Goal: Navigation & Orientation: Find specific page/section

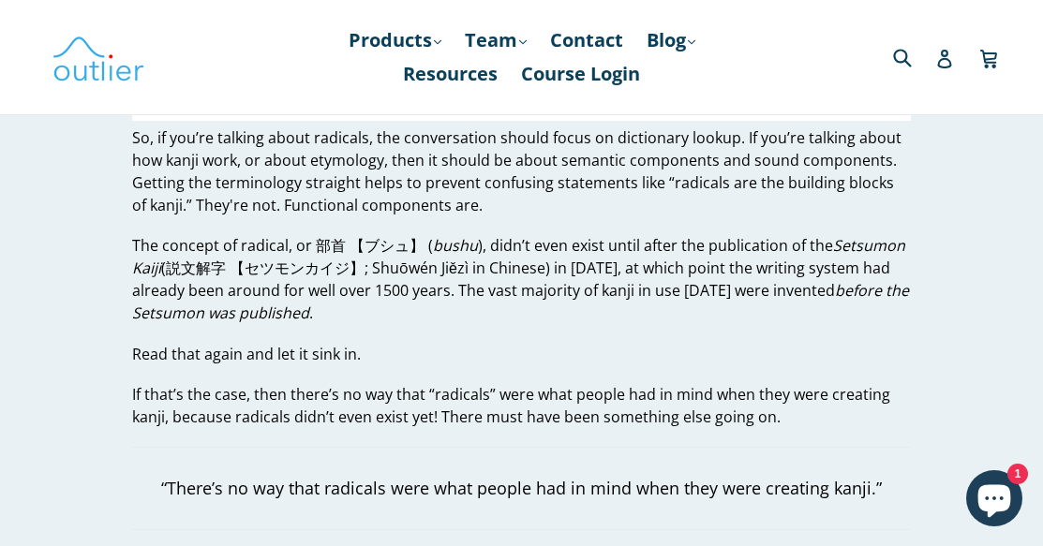
scroll to position [1702, 0]
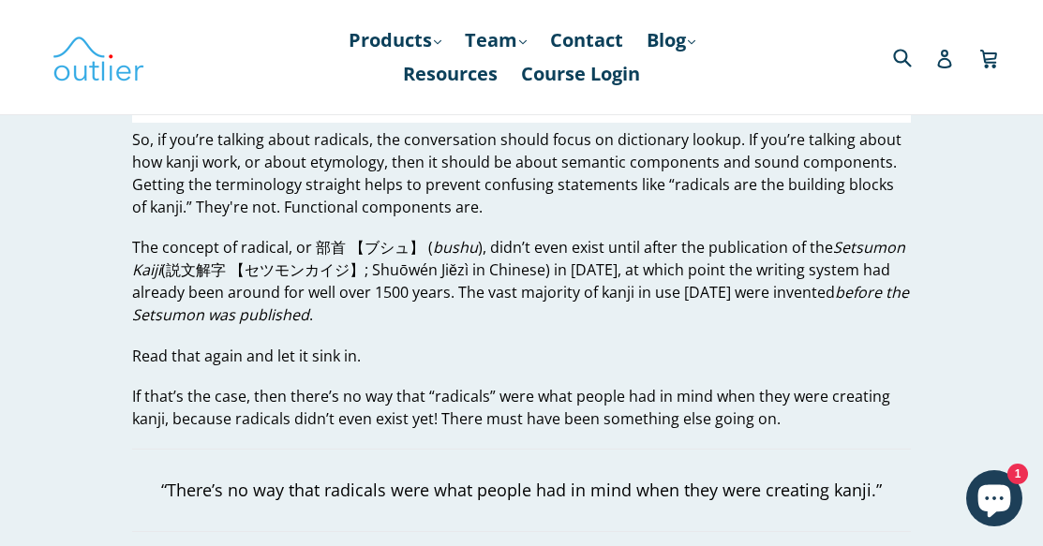
click at [901, 398] on p "If that’s the case, then there’s no way that “radicals” were what people had in…" at bounding box center [521, 407] width 778 height 45
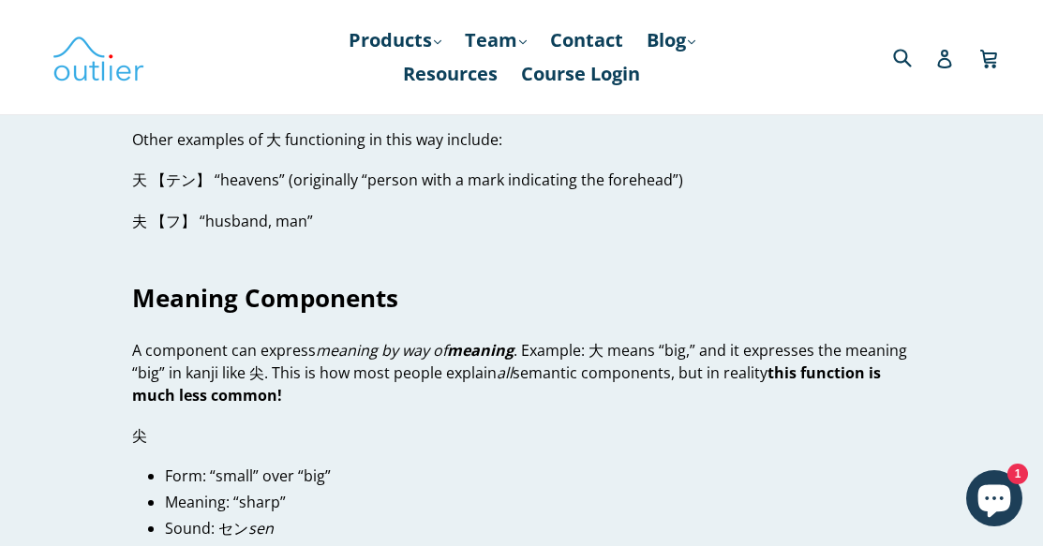
scroll to position [2892, 0]
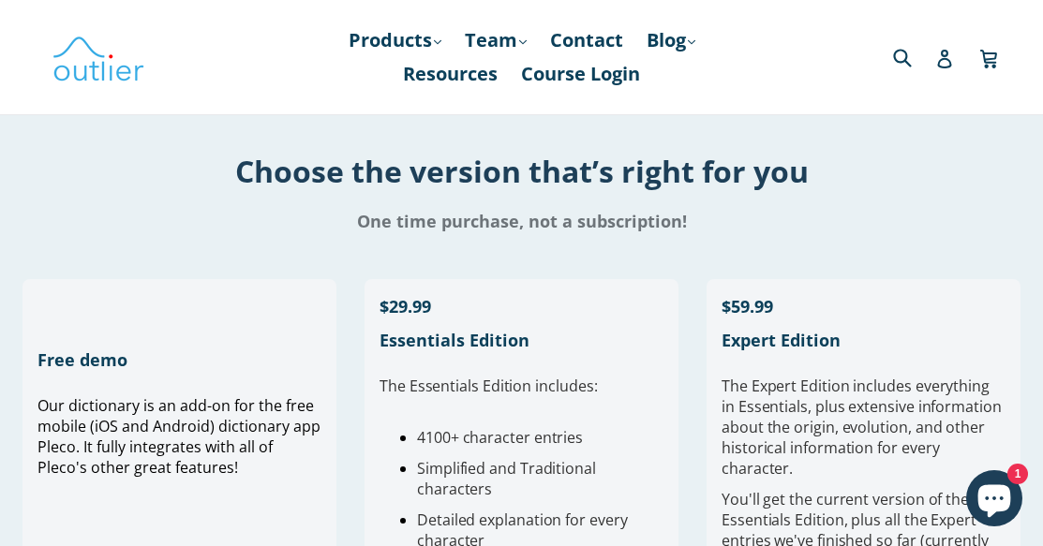
scroll to position [377, 0]
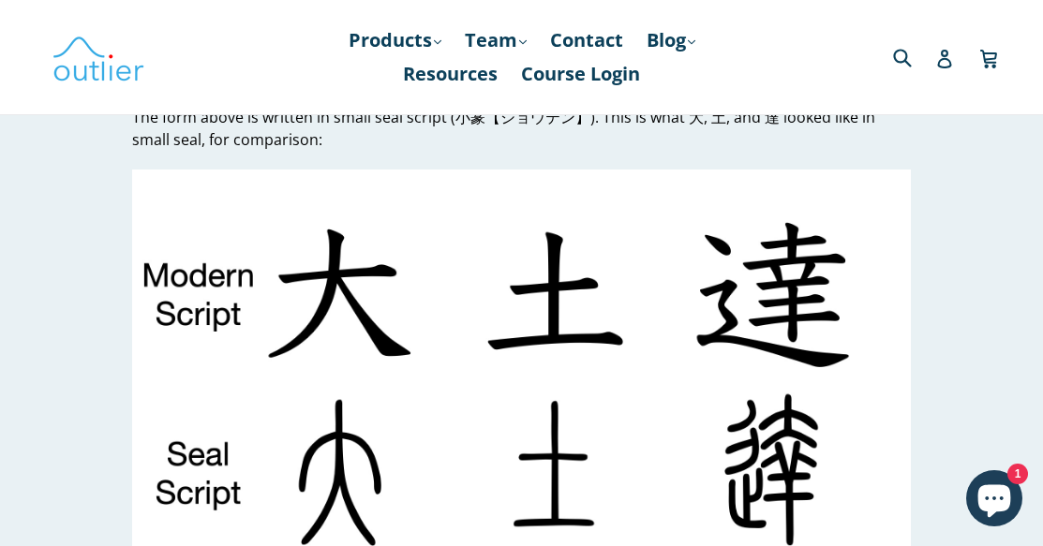
scroll to position [5180, 0]
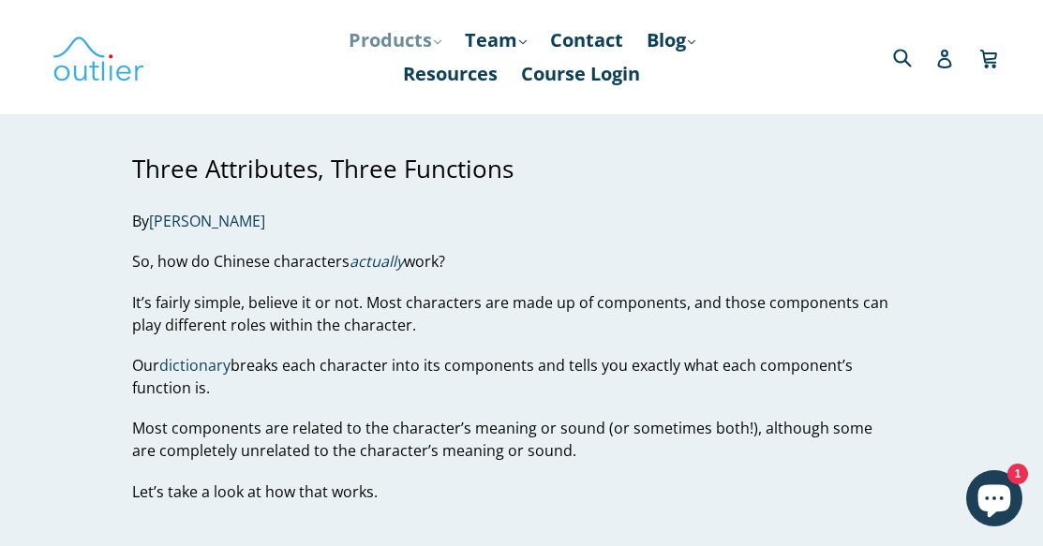
click at [418, 41] on link "Products .cls-1{fill:#231f20} expand" at bounding box center [394, 40] width 111 height 34
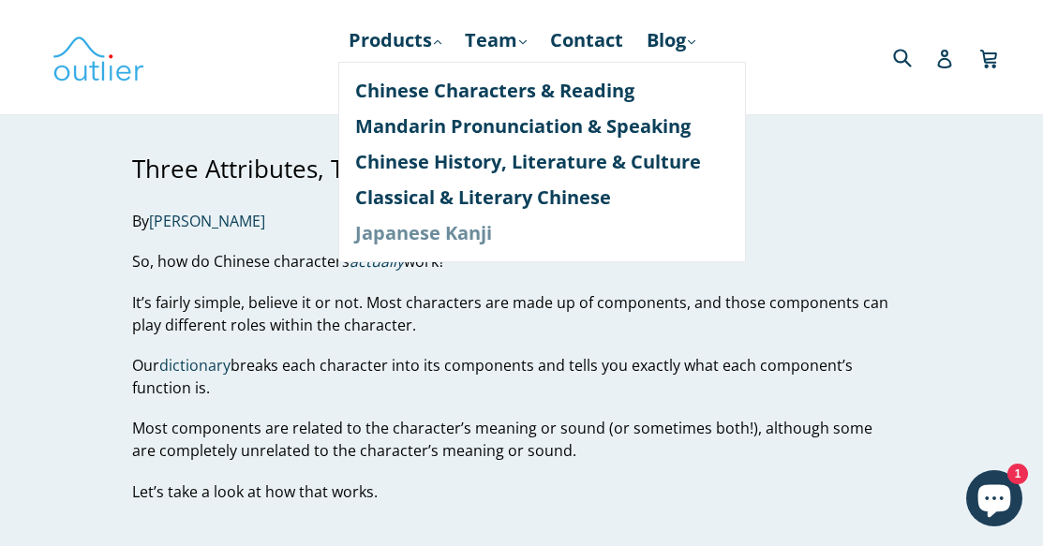
click at [444, 229] on link "Japanese Kanji" at bounding box center [542, 233] width 374 height 36
